Goal: Information Seeking & Learning: Learn about a topic

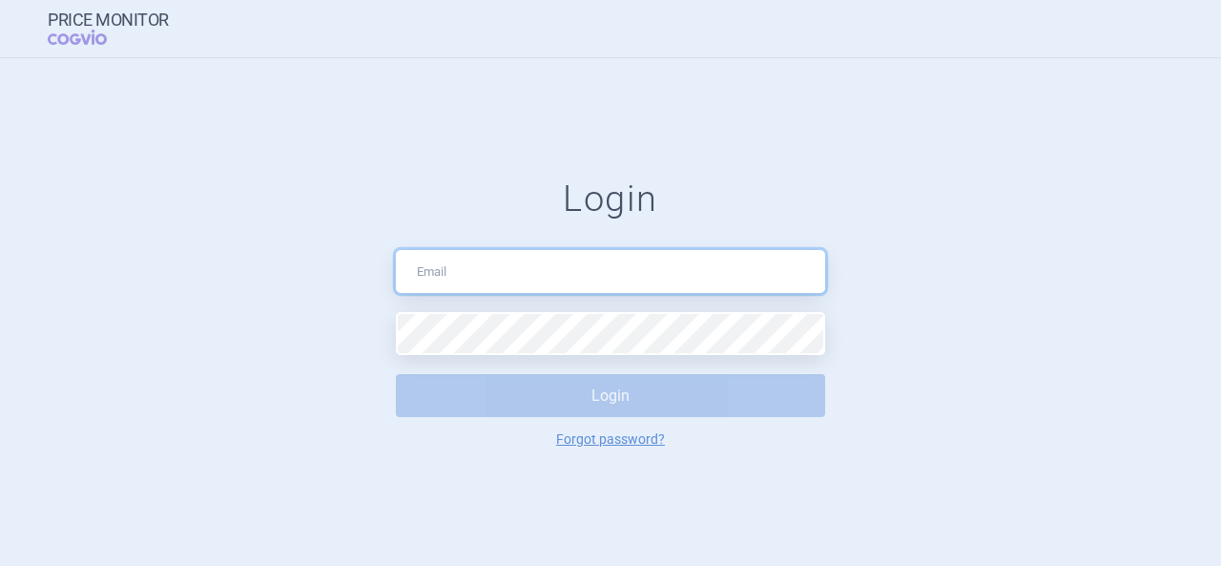
drag, startPoint x: 0, startPoint y: 0, endPoint x: 532, endPoint y: 264, distance: 594.1
click at [532, 264] on input "text" at bounding box center [610, 271] width 429 height 43
type input "[PERSON_NAME][EMAIL_ADDRESS][DOMAIN_NAME]"
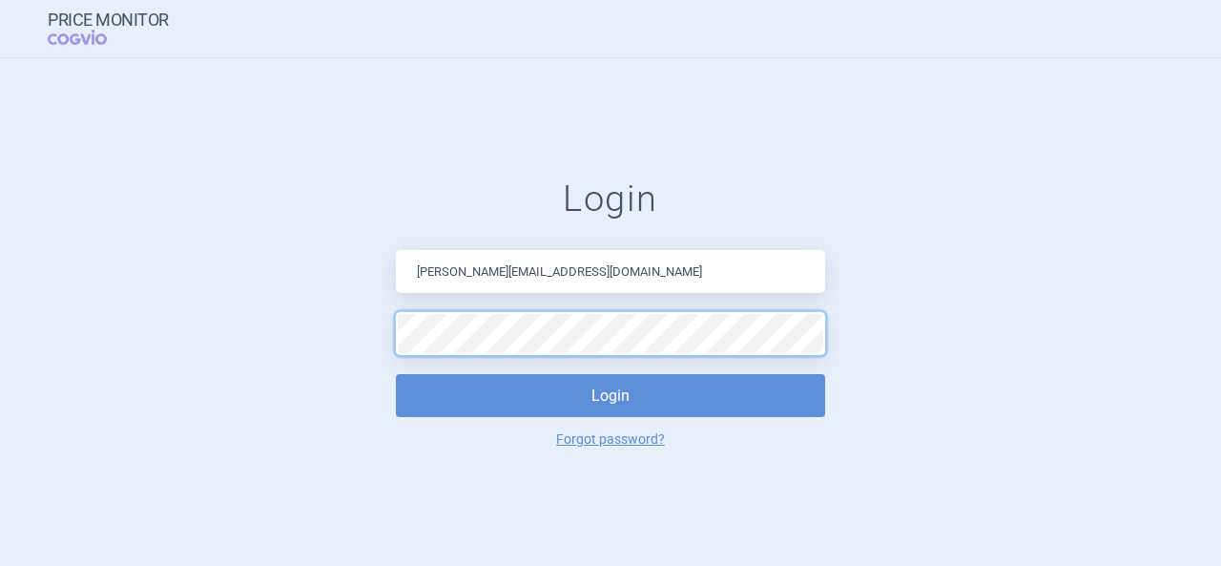
click at [396, 374] on button "Login" at bounding box center [610, 395] width 429 height 43
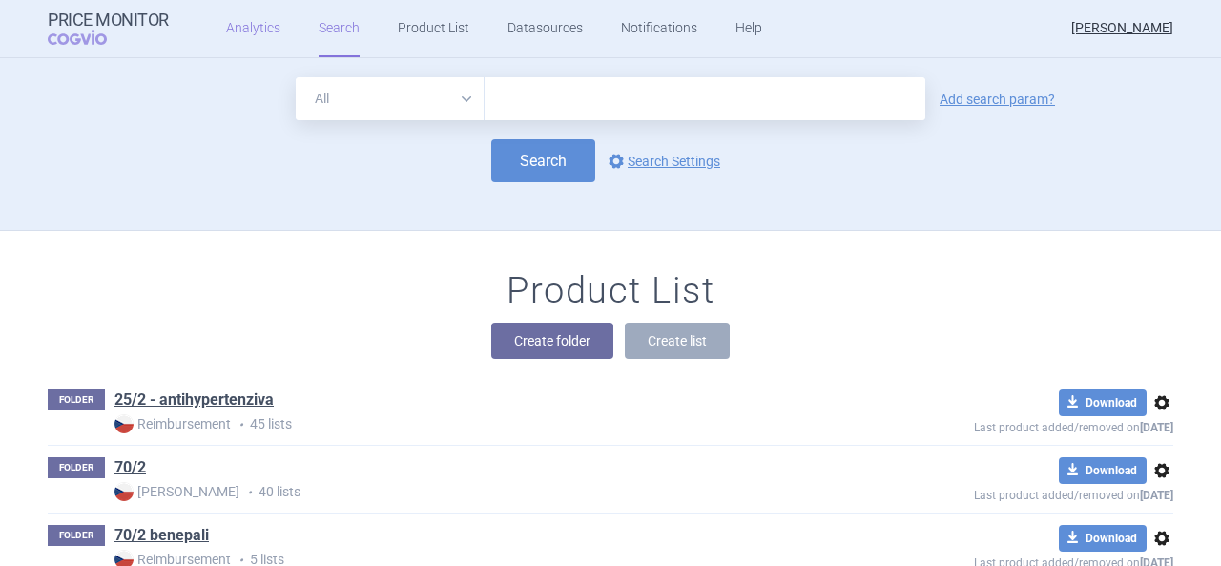
click at [257, 24] on link "Analytics" at bounding box center [253, 28] width 54 height 57
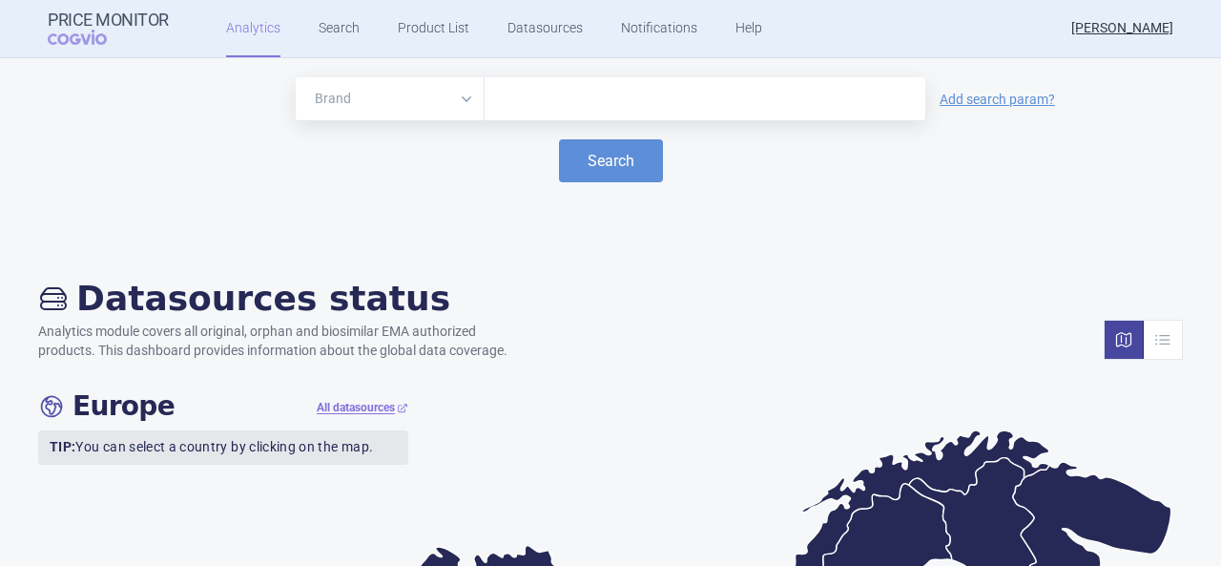
click at [553, 93] on input "text" at bounding box center [705, 99] width 422 height 25
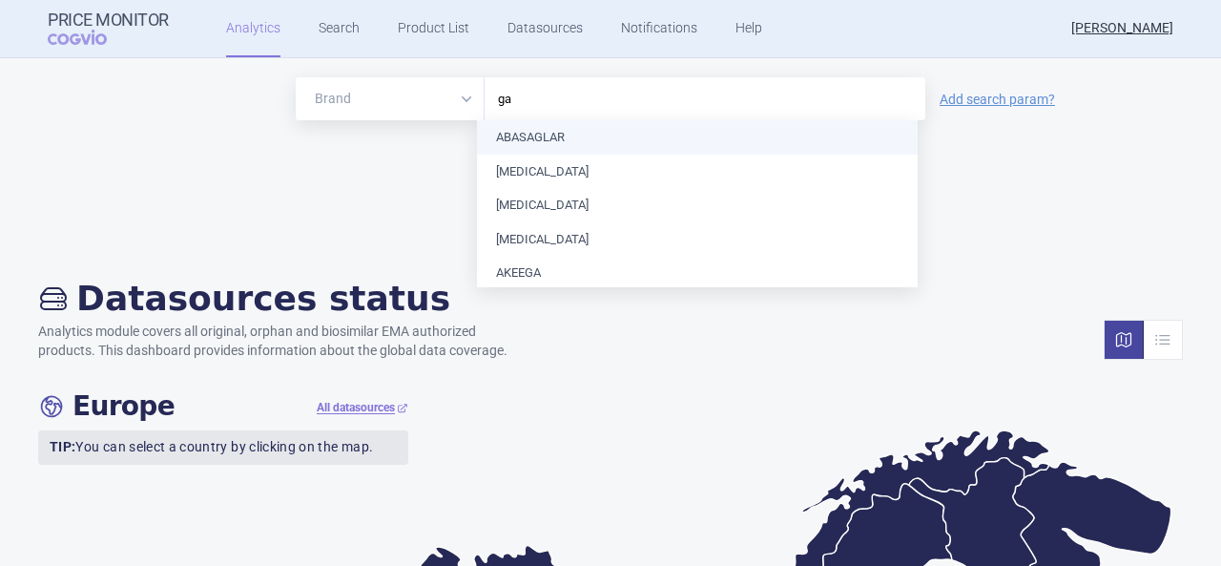
type input "g"
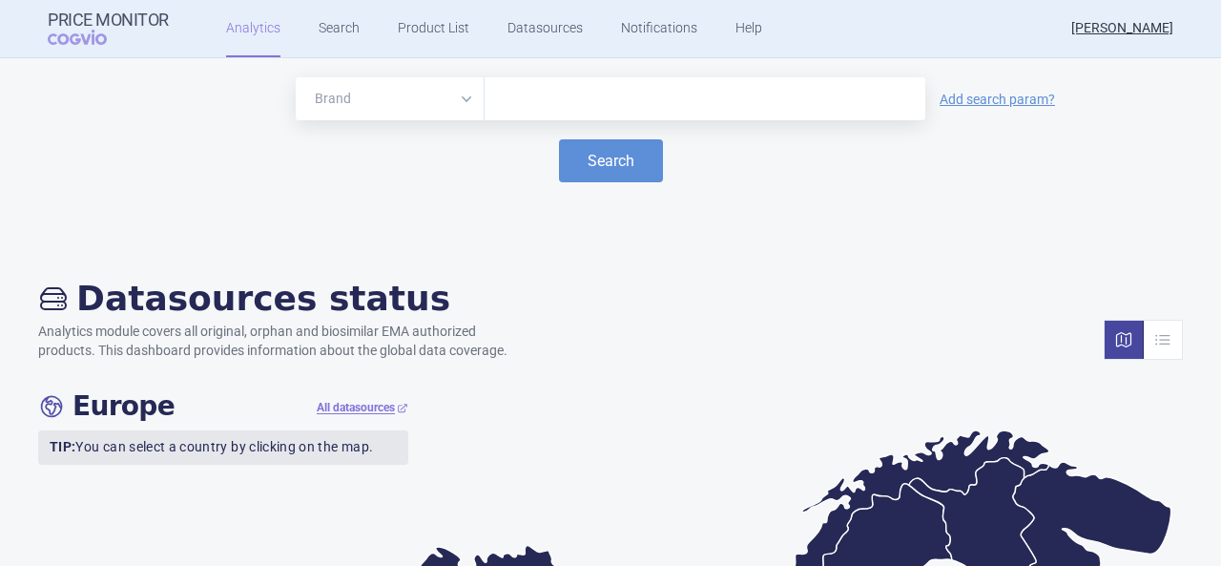
click at [582, 106] on input "text" at bounding box center [705, 99] width 422 height 25
click at [409, 26] on link "Product List" at bounding box center [434, 28] width 72 height 57
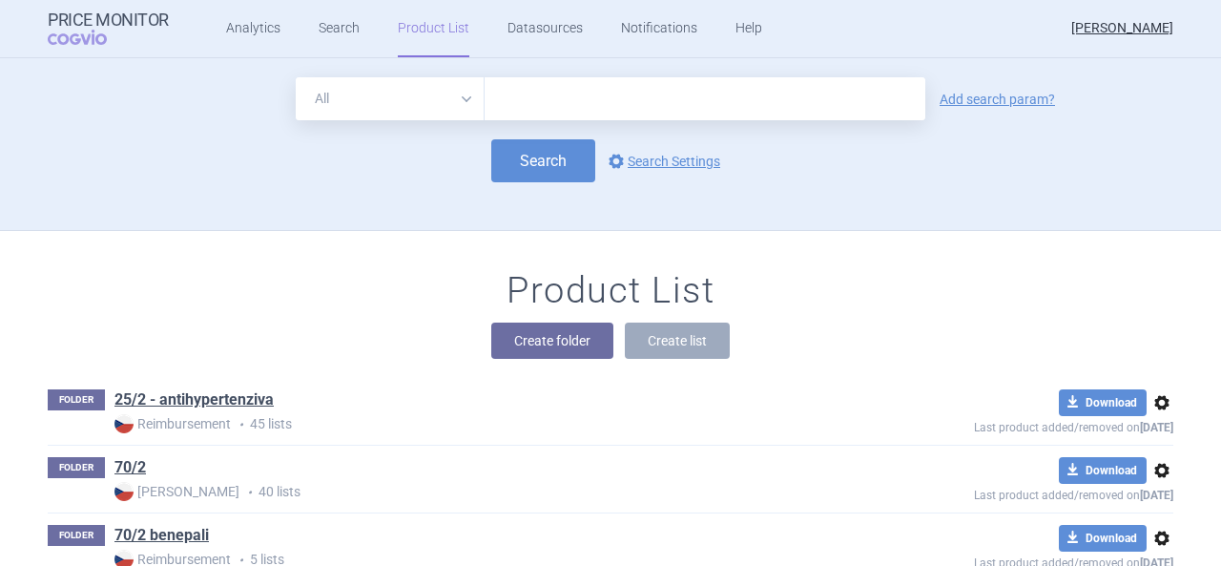
click at [546, 91] on input "text" at bounding box center [704, 98] width 441 height 43
type input "[MEDICAL_DATA]"
click button "Search" at bounding box center [543, 160] width 104 height 43
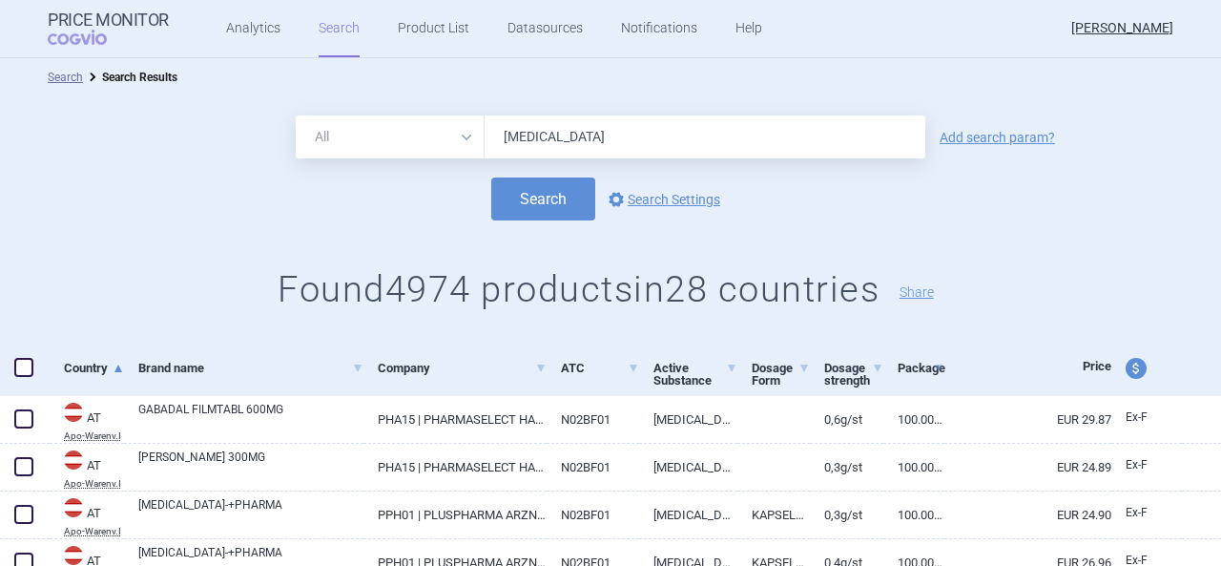
click at [1125, 365] on span "price and currency" at bounding box center [1135, 368] width 21 height 21
select select "ex-factory"
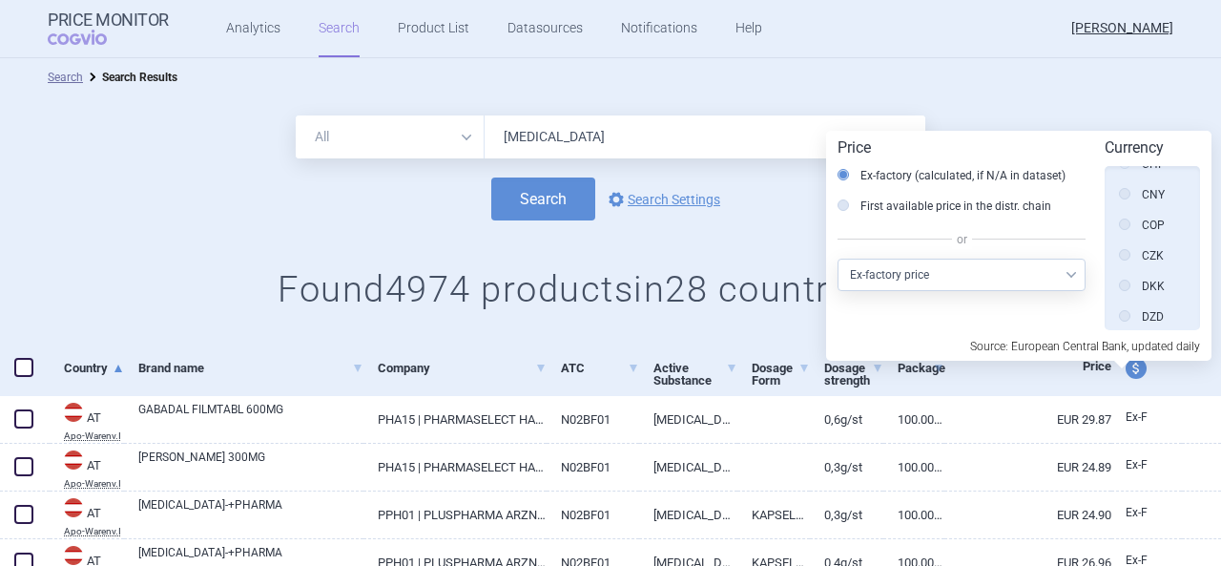
scroll to position [270, 0]
click at [1120, 251] on icon at bounding box center [1124, 252] width 11 height 11
click at [1120, 251] on input "CZK" at bounding box center [1129, 254] width 19 height 19
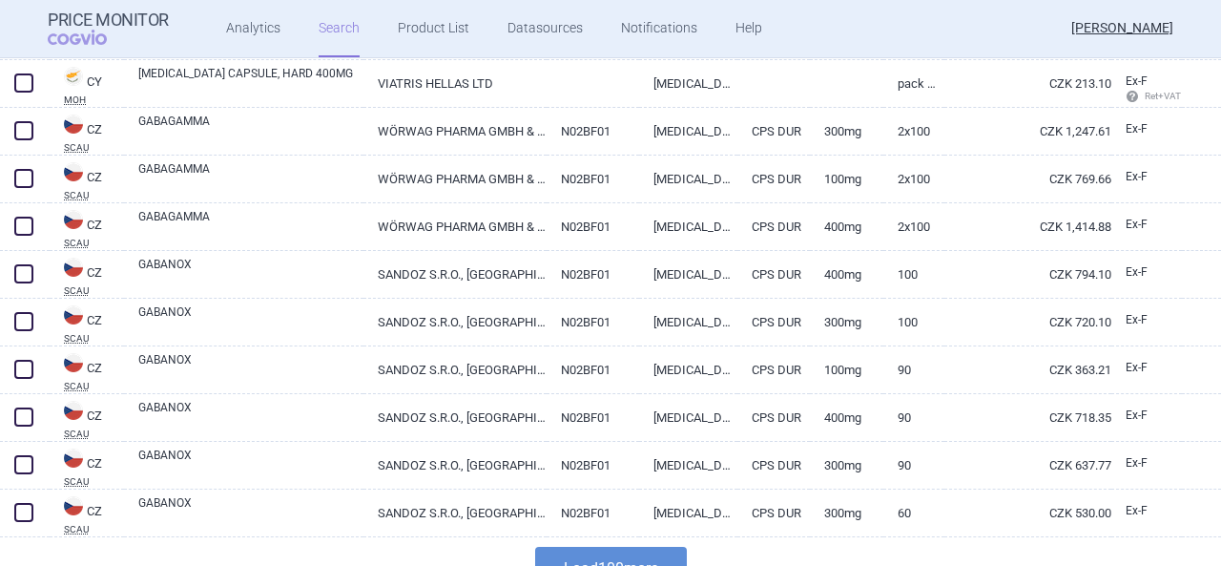
scroll to position [4661, 0]
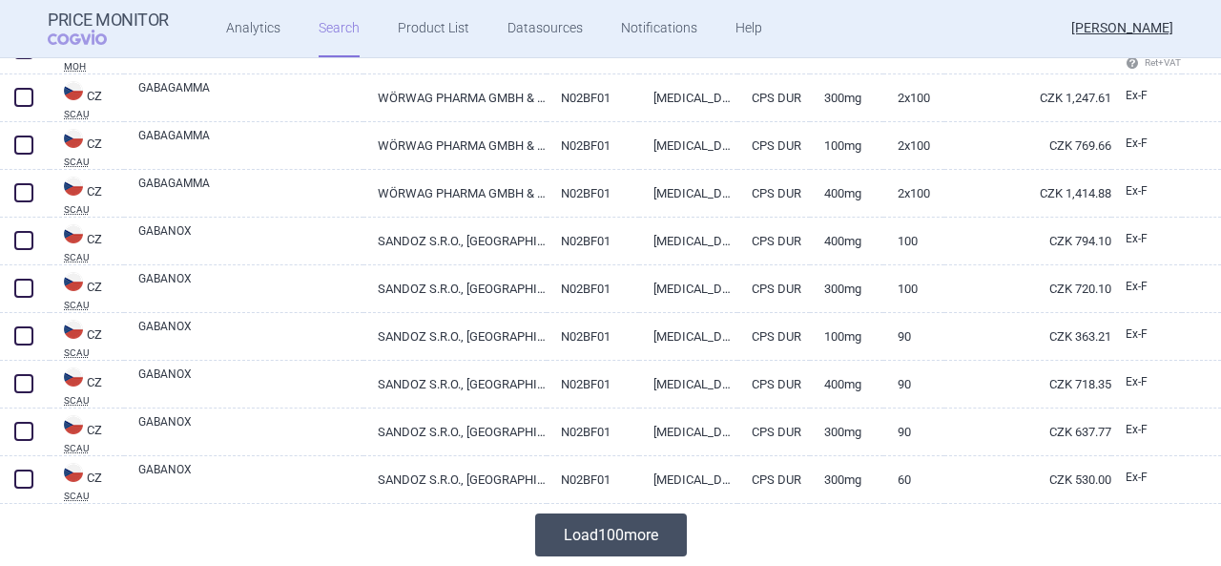
click at [645, 531] on button "Load 100 more" at bounding box center [611, 534] width 152 height 43
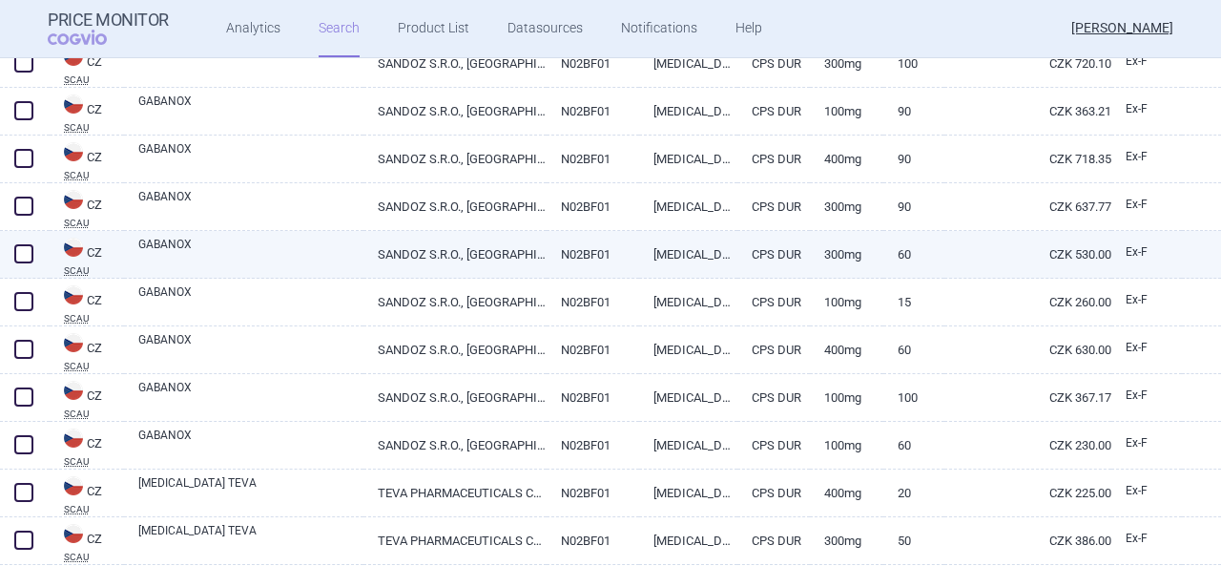
scroll to position [4867, 0]
